Goal: Transaction & Acquisition: Purchase product/service

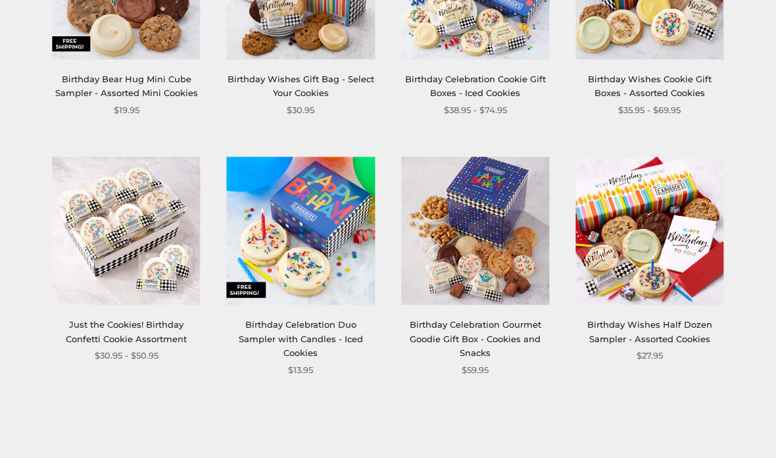
scroll to position [1340, 0]
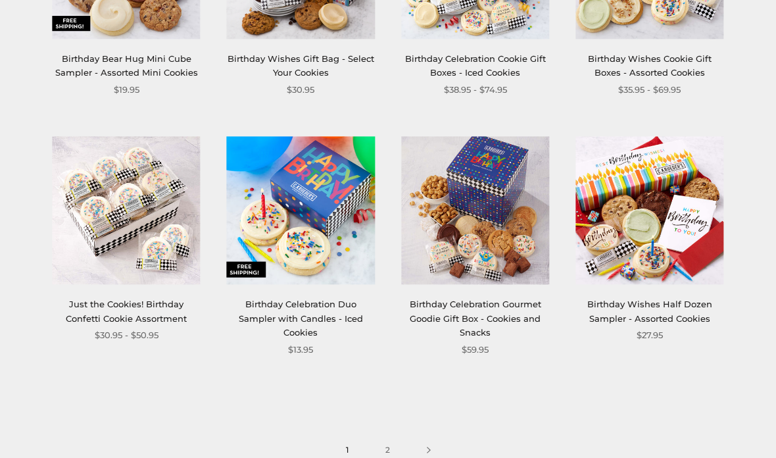
click at [285, 301] on link "Birthday Celebration Duo Sampler with Candles - Iced Cookies" at bounding box center [301, 318] width 124 height 39
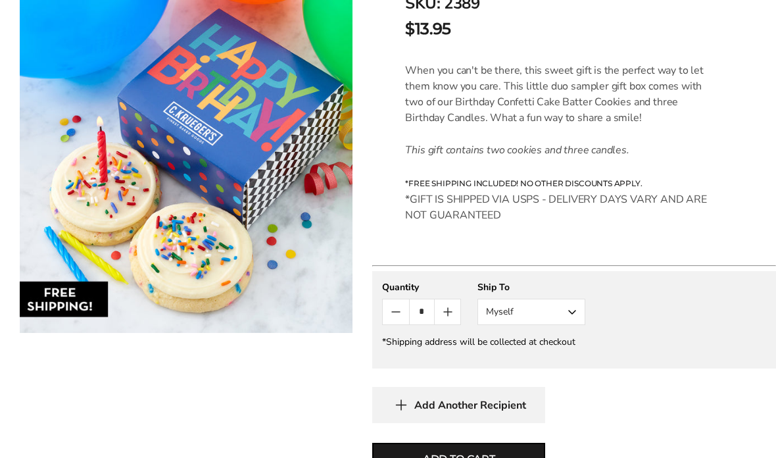
scroll to position [333, 0]
click at [580, 315] on button "Myself" at bounding box center [532, 312] width 108 height 26
click at [535, 364] on button "Other Recipient" at bounding box center [531, 361] width 107 height 24
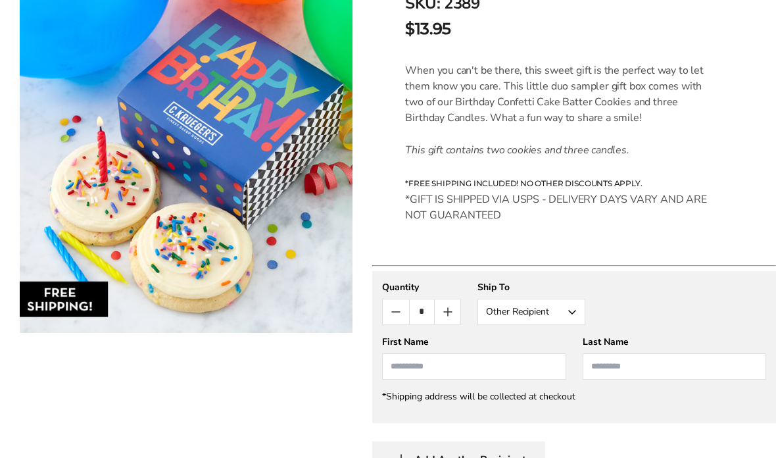
click at [507, 364] on input "First Name" at bounding box center [474, 366] width 184 height 26
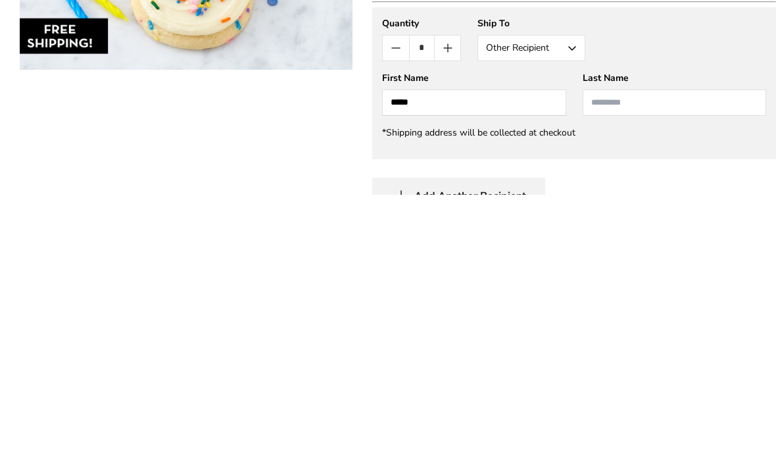
type input "*****"
click at [644, 353] on input "Last Name" at bounding box center [675, 366] width 184 height 26
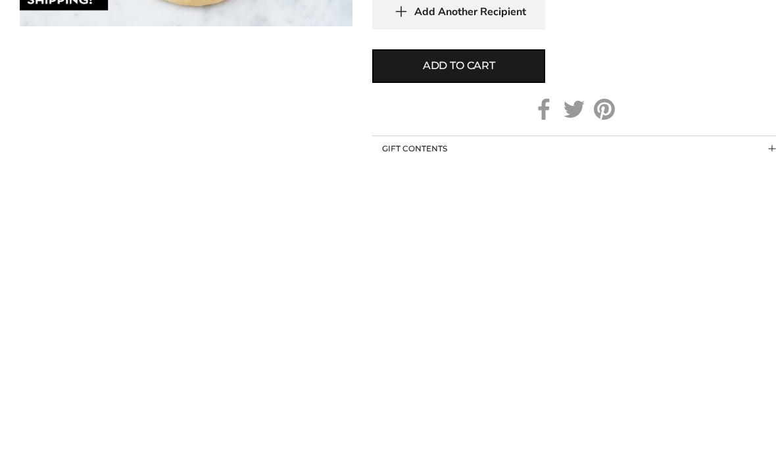
scroll to position [482, 0]
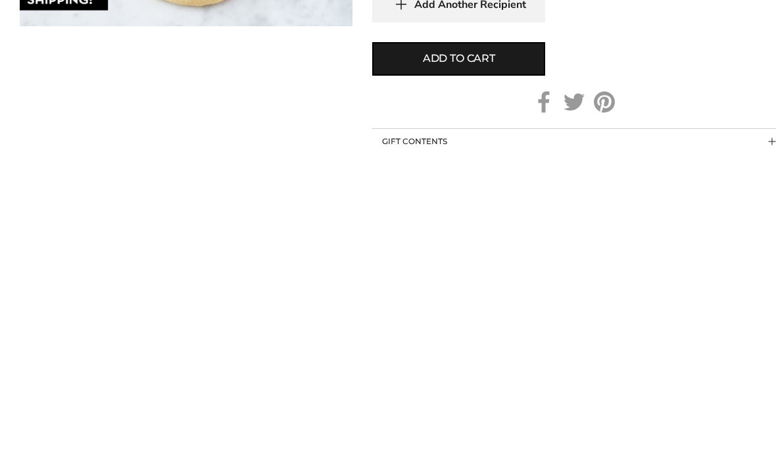
type input "**********"
click at [510, 349] on button "Add to cart" at bounding box center [458, 366] width 173 height 34
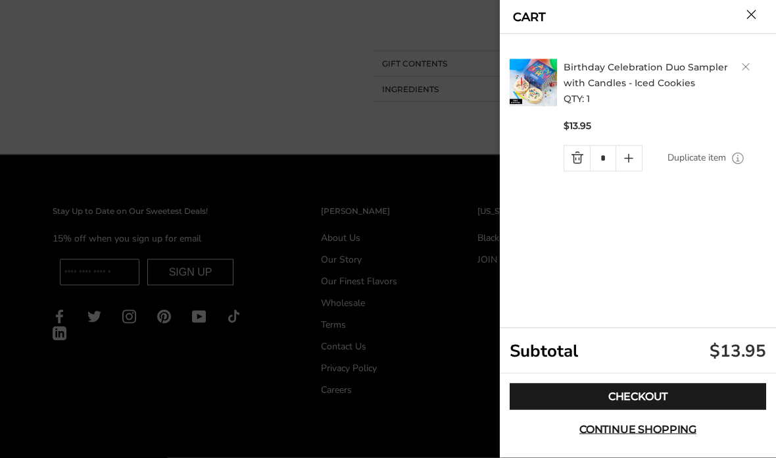
scroll to position [885, 0]
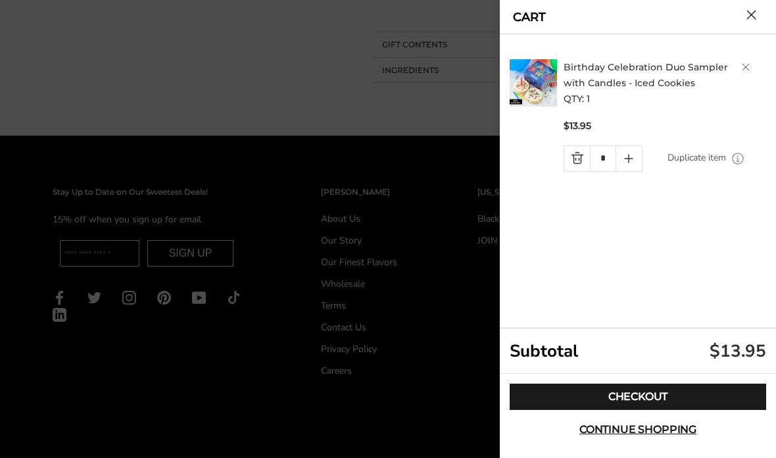
click at [667, 410] on link "Checkout" at bounding box center [638, 396] width 257 height 26
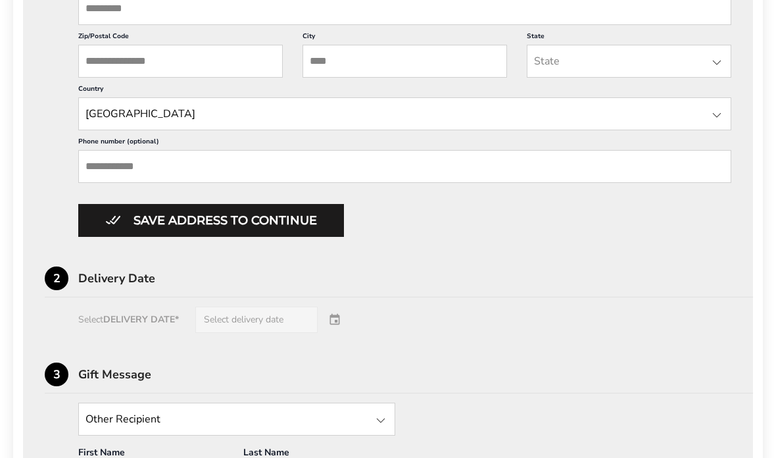
scroll to position [662, 0]
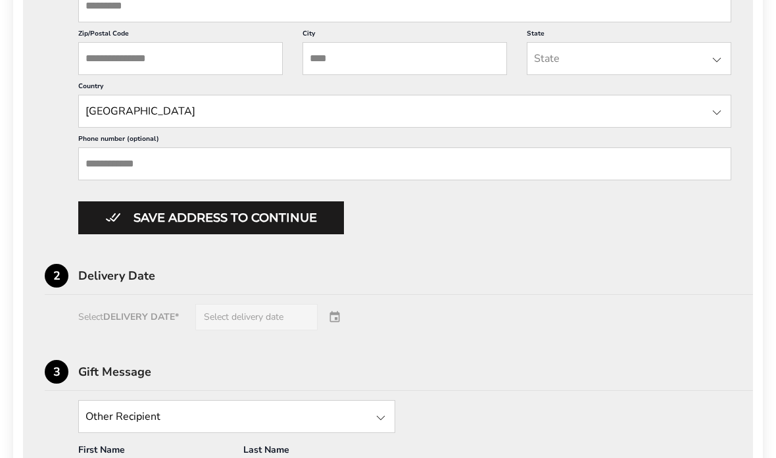
click at [350, 330] on div "Select DELIVERY DATE* Select delivery date" at bounding box center [388, 317] width 687 height 26
click at [281, 330] on div "Select DELIVERY DATE* Select delivery date" at bounding box center [388, 317] width 687 height 26
click at [283, 330] on div "Select DELIVERY DATE* Select delivery date" at bounding box center [388, 317] width 687 height 26
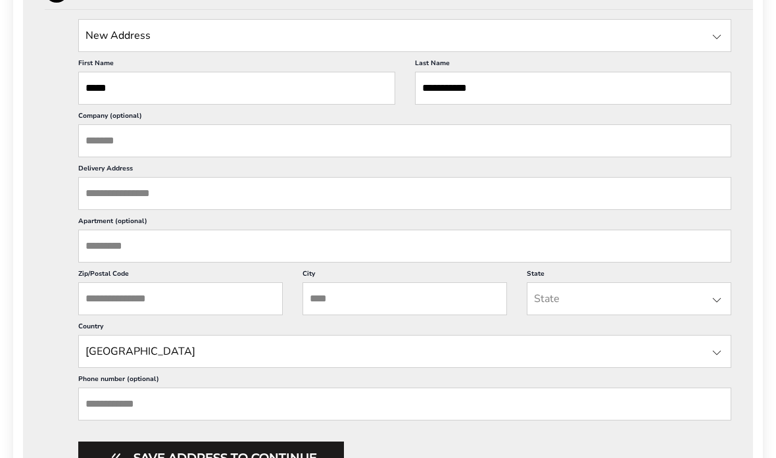
scroll to position [432, 0]
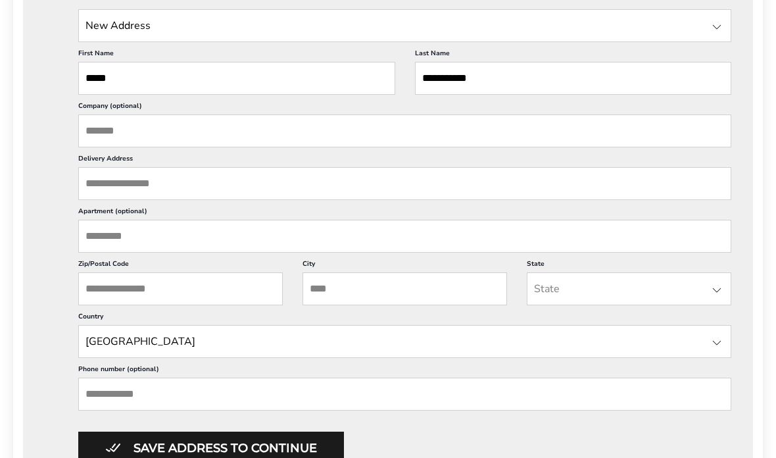
click at [133, 193] on input "Delivery Address" at bounding box center [404, 183] width 653 height 33
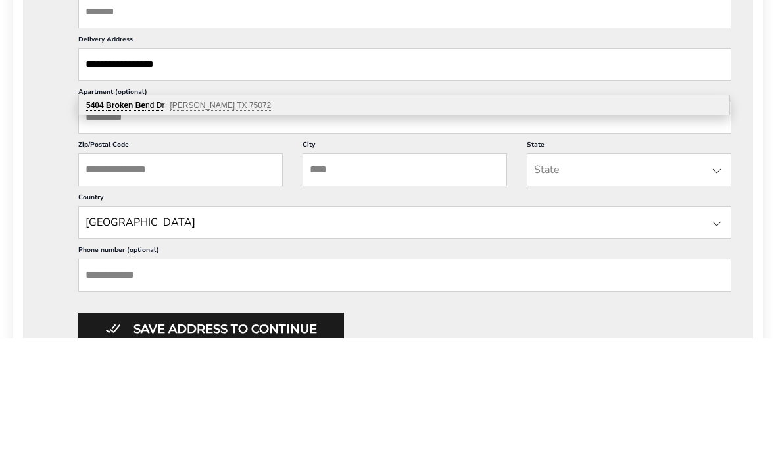
click at [229, 220] on span "[PERSON_NAME] TX 75072" at bounding box center [220, 224] width 101 height 9
type input "**********"
type input "********"
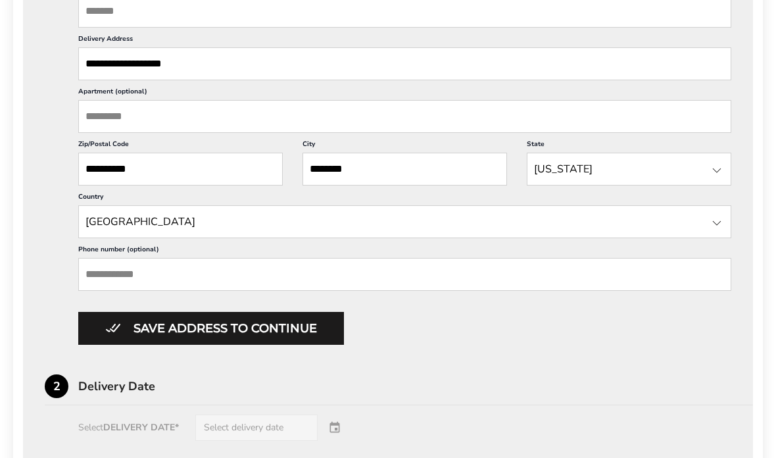
click at [305, 345] on button "Save address to continue" at bounding box center [211, 328] width 266 height 33
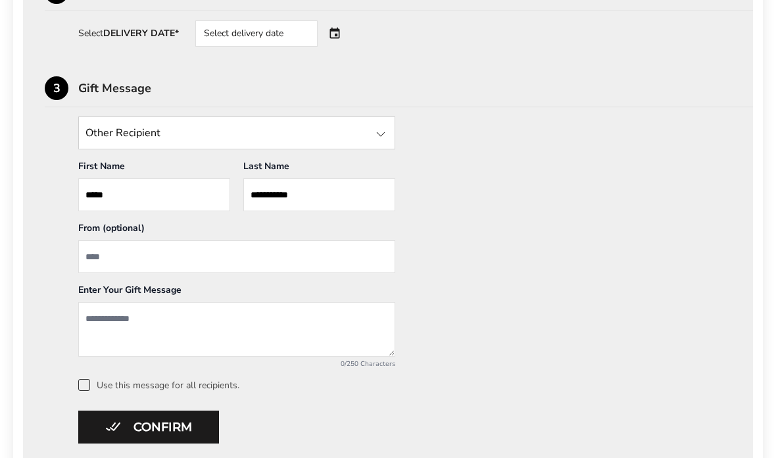
scroll to position [528, 0]
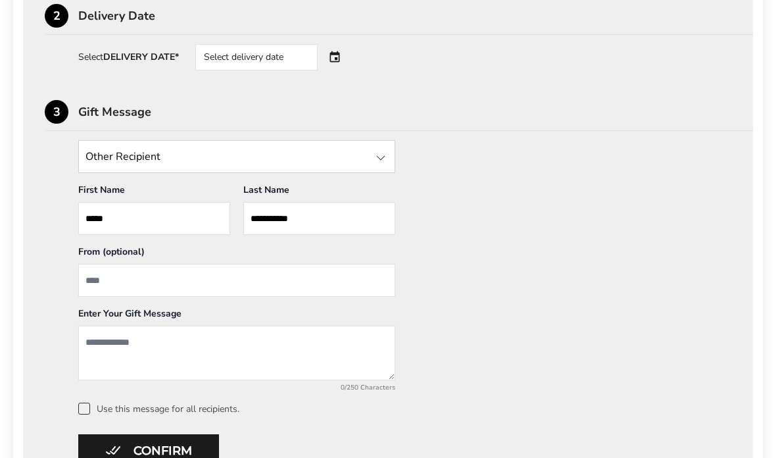
click at [342, 63] on div "Select delivery date" at bounding box center [274, 57] width 159 height 26
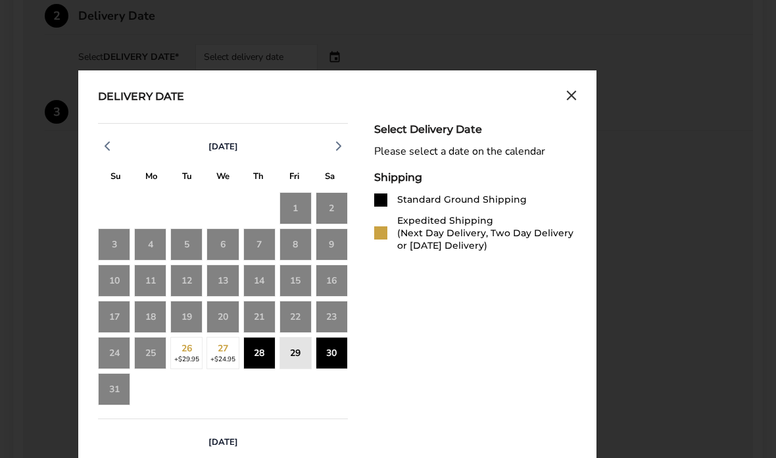
click at [267, 357] on div "28" at bounding box center [259, 353] width 32 height 32
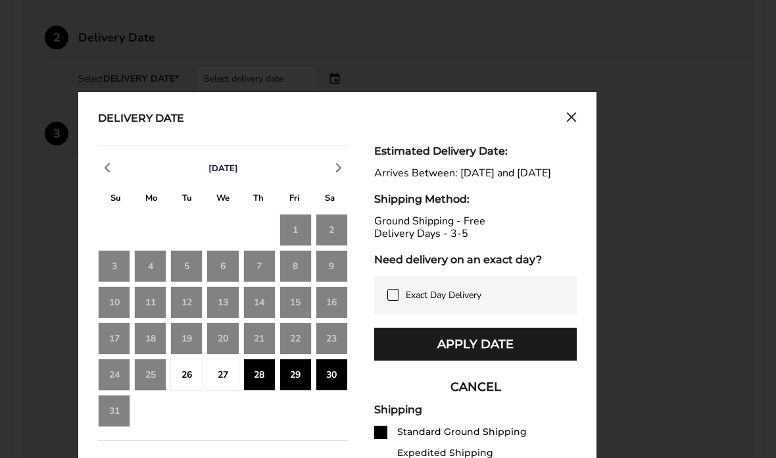
scroll to position [505, 0]
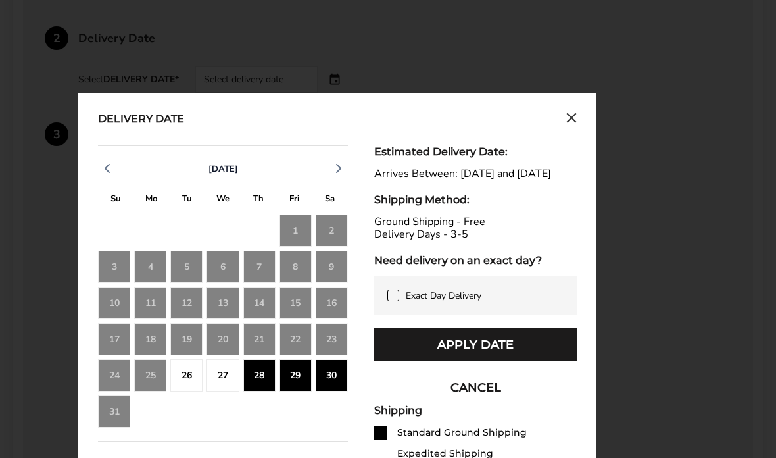
click at [578, 114] on div "Delivery Date [DATE] S M T W T F S 27 28 29 30 31 1 2 3 4 5 6 7 8 9 10 11 12 13…" at bounding box center [337, 407] width 518 height 628
click at [575, 116] on icon "Close calendar" at bounding box center [571, 117] width 11 height 11
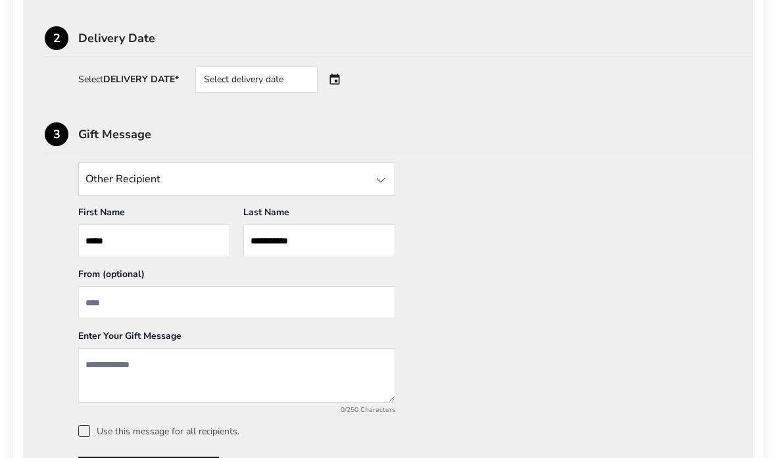
click at [660, 195] on div "**********" at bounding box center [388, 299] width 687 height 274
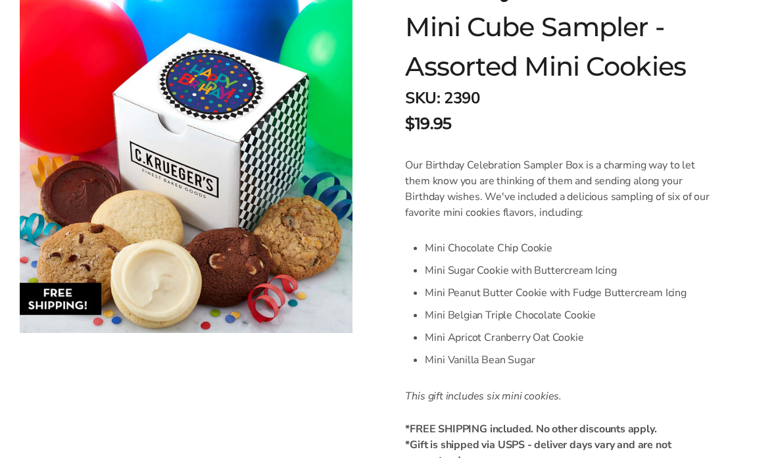
scroll to position [259, 0]
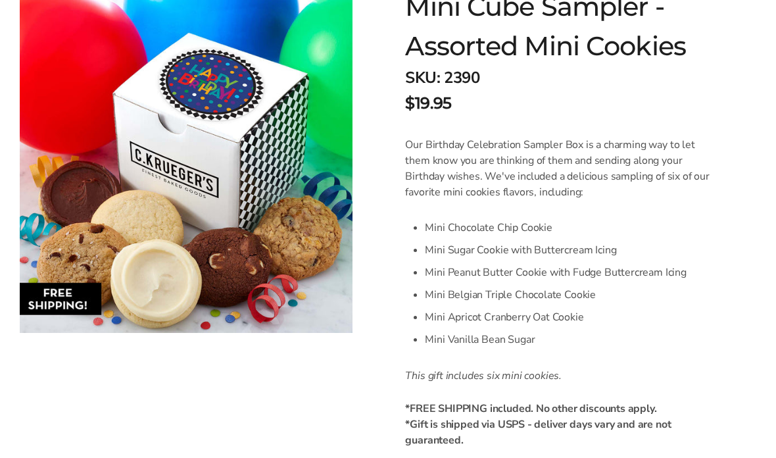
click at [722, 326] on div "C.KRUEGER'S Birthday Celebration Mini Cube Sampler - Assorted Mini Cookies SKU:…" at bounding box center [574, 352] width 404 height 917
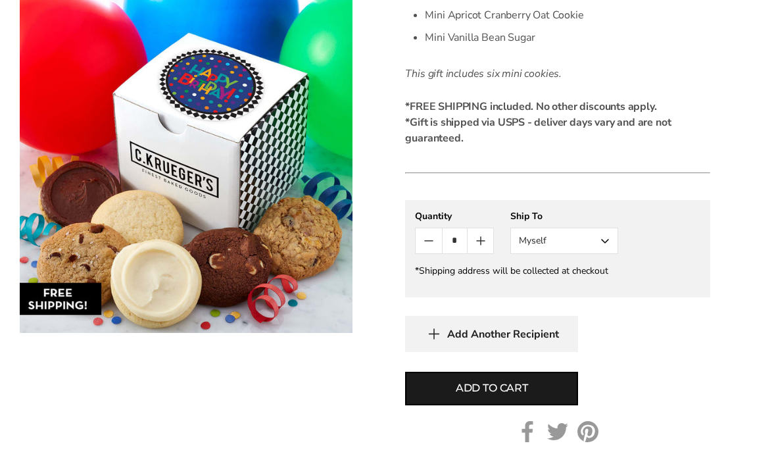
scroll to position [553, 0]
